Goal: Browse casually

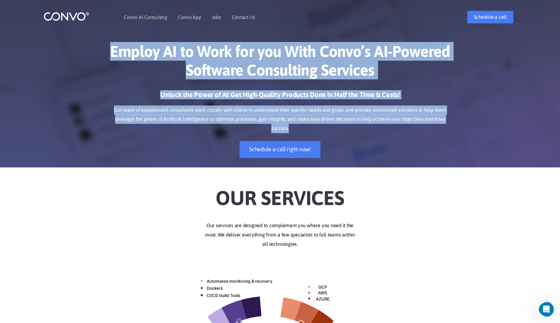
drag, startPoint x: 110, startPoint y: 49, endPoint x: 458, endPoint y: 118, distance: 354.6
click at [458, 118] on div "Employ AI to Work for you With Convo’s AI-Powered Software Consulting Services …" at bounding box center [280, 100] width 560 height 135
copy div "Employ AI to Work for you With [PERSON_NAME]’s AI-Powered Software Consulting S…"
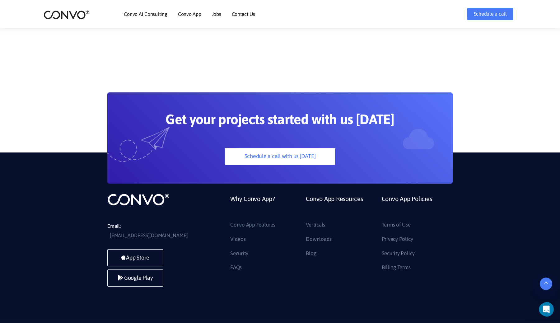
scroll to position [1708, 0]
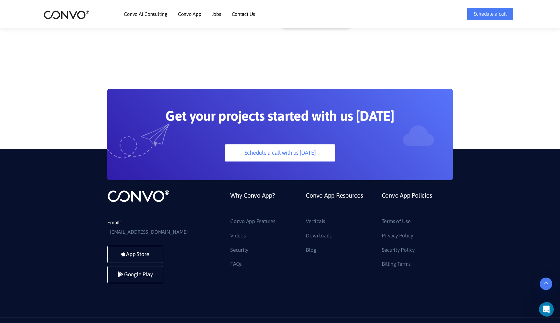
click at [124, 52] on section "Get your projects started with us [DATE] Schedule a call with us [DATE]" at bounding box center [280, 116] width 560 height 128
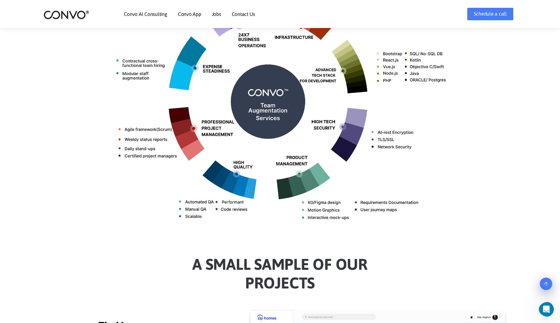
scroll to position [0, 0]
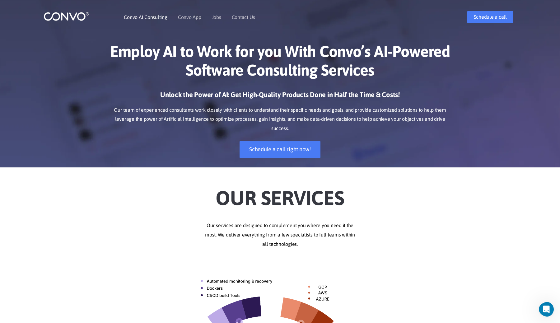
click at [148, 16] on link "Convo AI Consulting" at bounding box center [145, 17] width 43 height 5
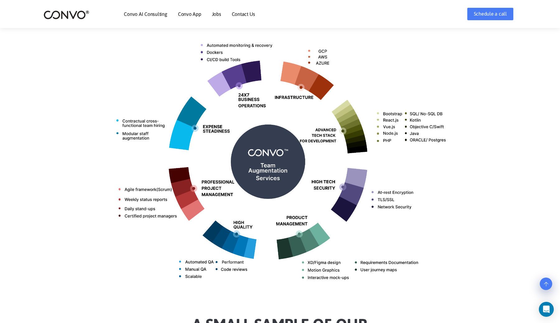
scroll to position [235, 0]
